Goal: Navigation & Orientation: Find specific page/section

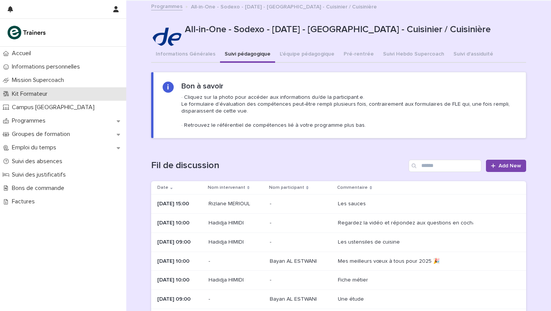
click at [53, 95] on p "Kit Formateur" at bounding box center [31, 93] width 45 height 7
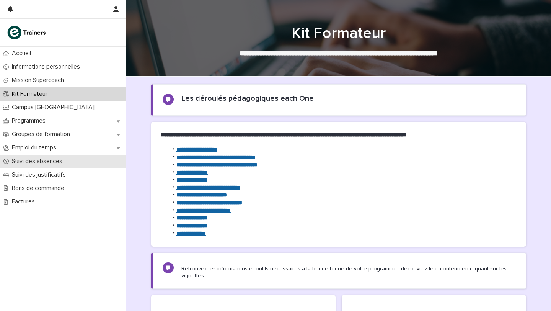
click at [28, 160] on p "Suivi des absences" at bounding box center [39, 161] width 60 height 7
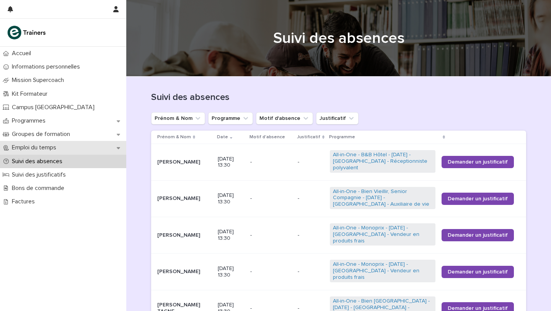
click at [34, 151] on p "Emploi du temps" at bounding box center [36, 147] width 54 height 7
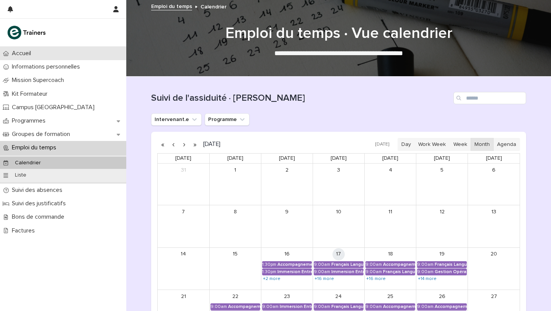
click at [52, 53] on div "Accueil" at bounding box center [63, 53] width 126 height 13
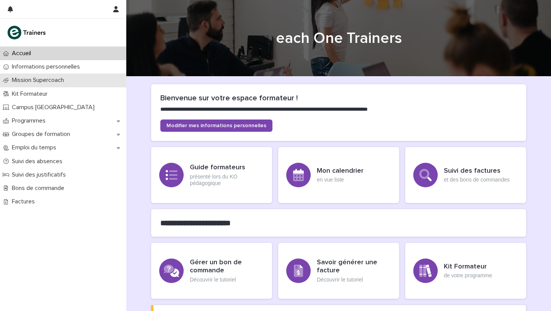
click at [51, 84] on div "Mission Supercoach" at bounding box center [63, 80] width 126 height 13
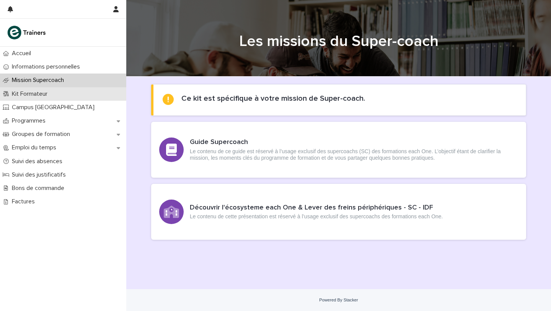
click at [51, 91] on p "Kit Formateur" at bounding box center [31, 93] width 45 height 7
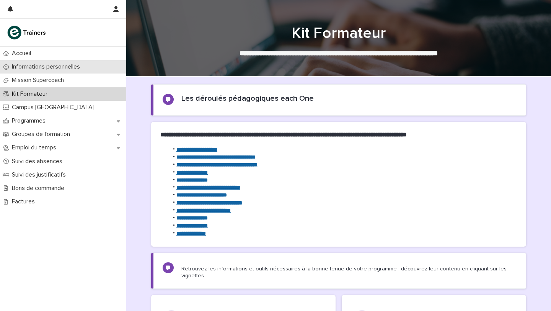
click at [58, 68] on p "Informations personnelles" at bounding box center [47, 66] width 77 height 7
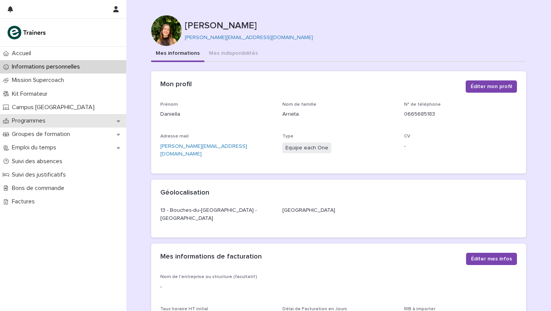
click at [54, 123] on div "Programmes" at bounding box center [63, 120] width 126 height 13
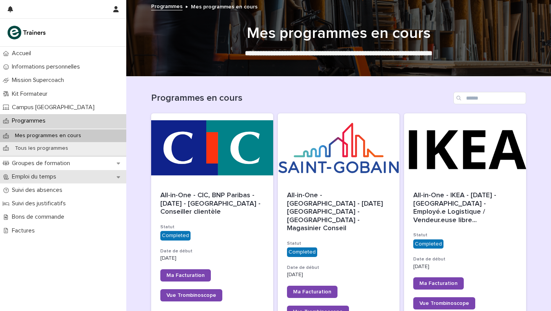
click at [56, 177] on p "Emploi du temps" at bounding box center [36, 176] width 54 height 7
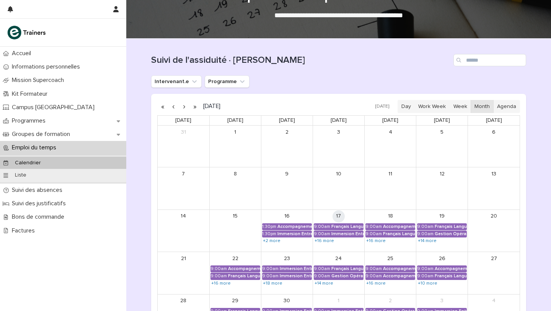
scroll to position [50, 0]
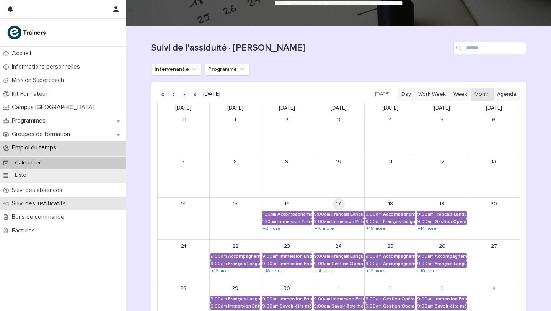
click at [41, 206] on p "Suivi des justificatifs" at bounding box center [40, 203] width 63 height 7
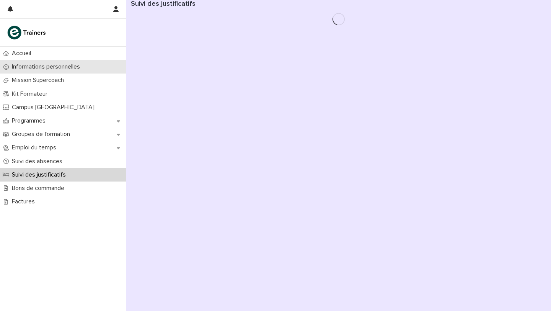
click at [51, 66] on p "Informations personnelles" at bounding box center [47, 66] width 77 height 7
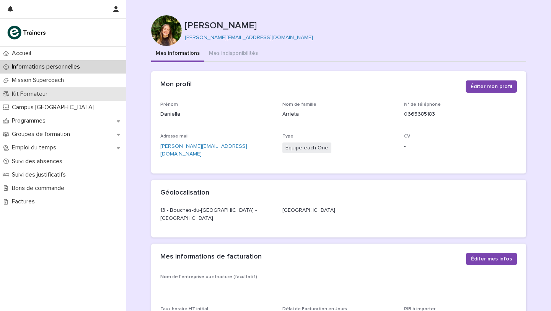
click at [46, 95] on p "Kit Formateur" at bounding box center [31, 93] width 45 height 7
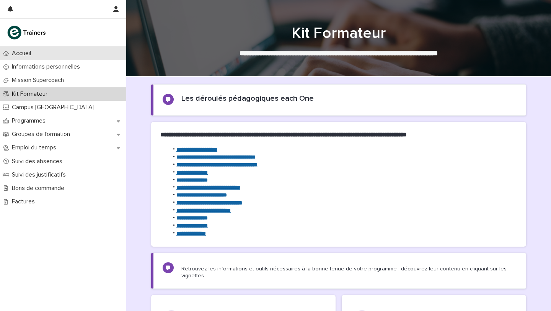
click at [56, 49] on div "Accueil" at bounding box center [63, 53] width 126 height 13
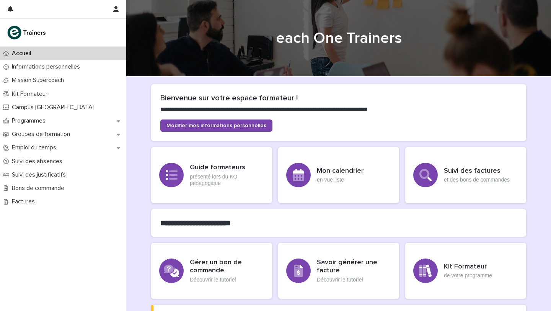
click at [35, 33] on img at bounding box center [27, 32] width 42 height 15
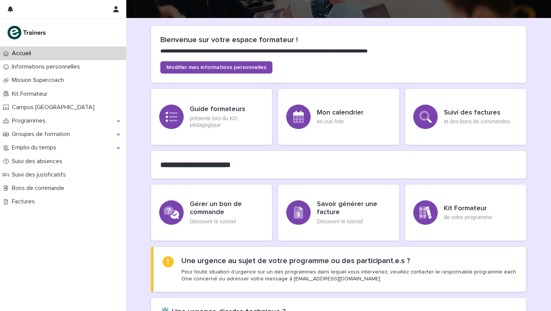
scroll to position [56, 0]
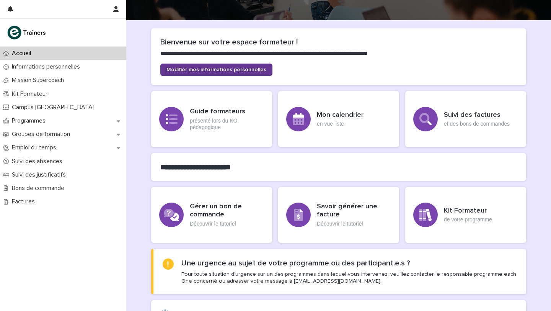
click at [248, 70] on span "Modifier mes informations personnelles" at bounding box center [217, 69] width 100 height 5
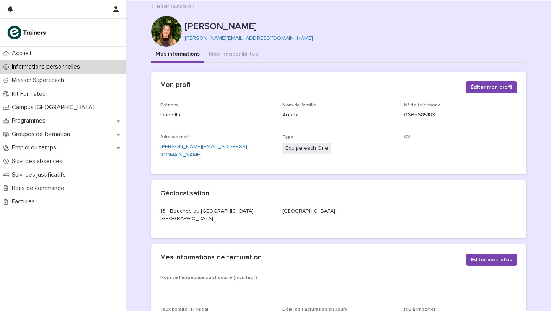
click at [163, 6] on link "Back to Accueil" at bounding box center [175, 6] width 37 height 9
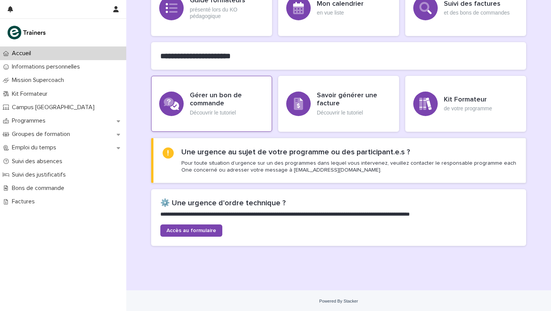
scroll to position [168, 0]
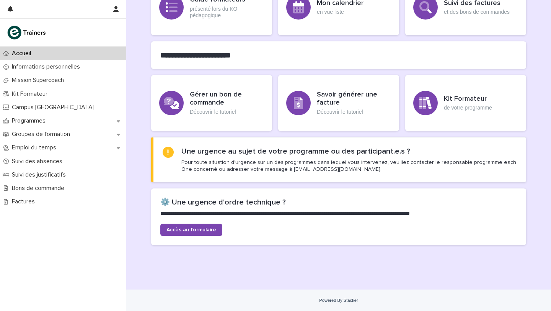
click at [255, 159] on p "Pour toute situation d’urgence sur un des programmes dans lequel vous intervene…" at bounding box center [348, 166] width 335 height 14
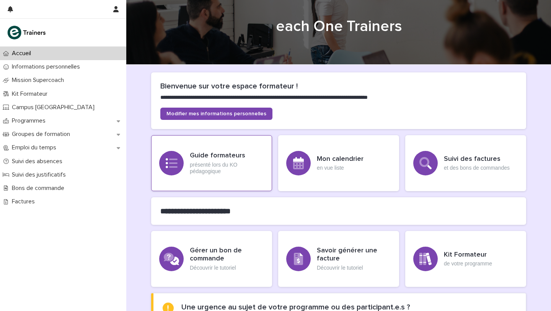
scroll to position [0, 0]
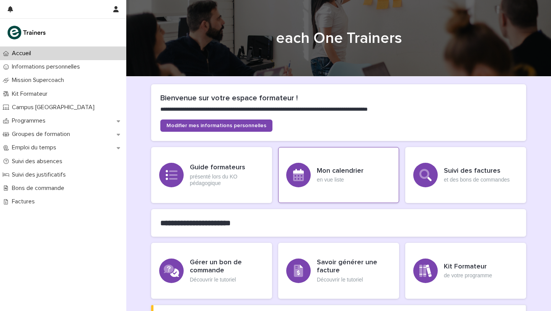
click at [315, 184] on div "Mon calendrier en vue liste" at bounding box center [338, 175] width 121 height 56
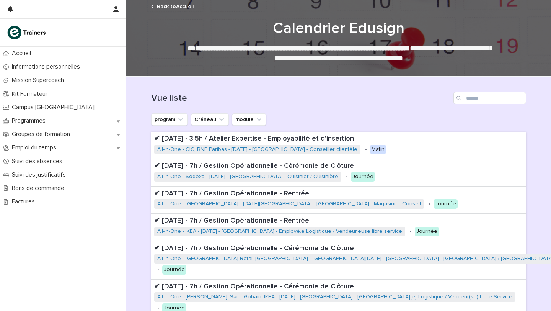
scroll to position [32, 0]
